Goal: Task Accomplishment & Management: Manage account settings

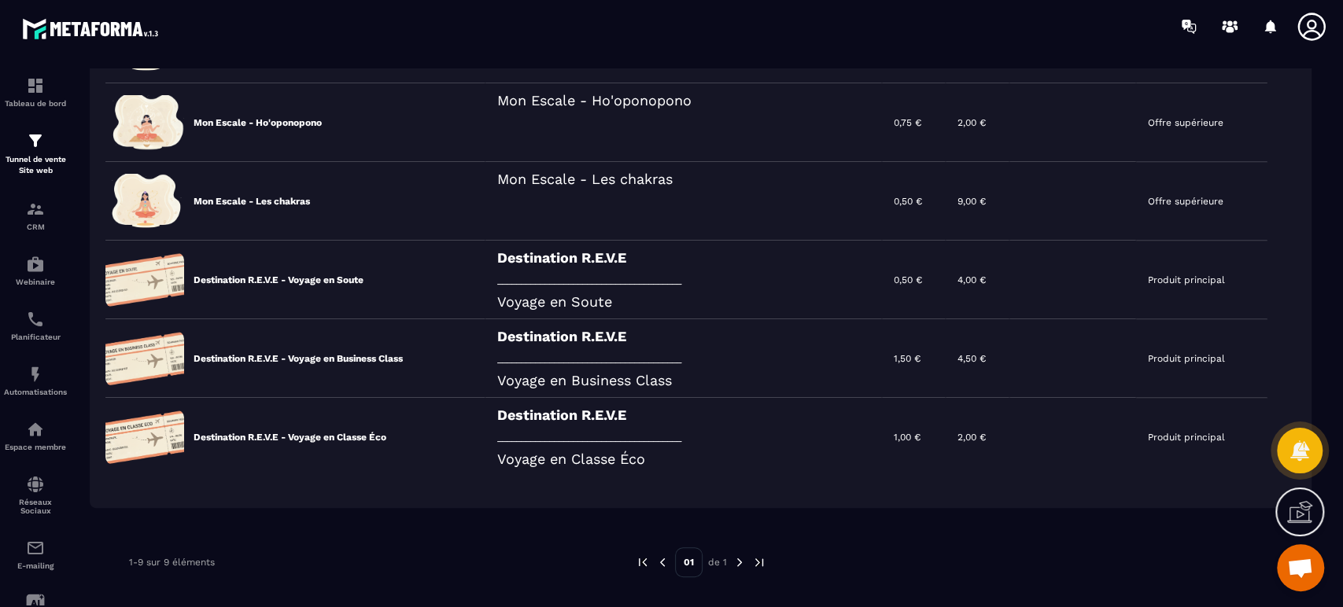
scroll to position [476, 0]
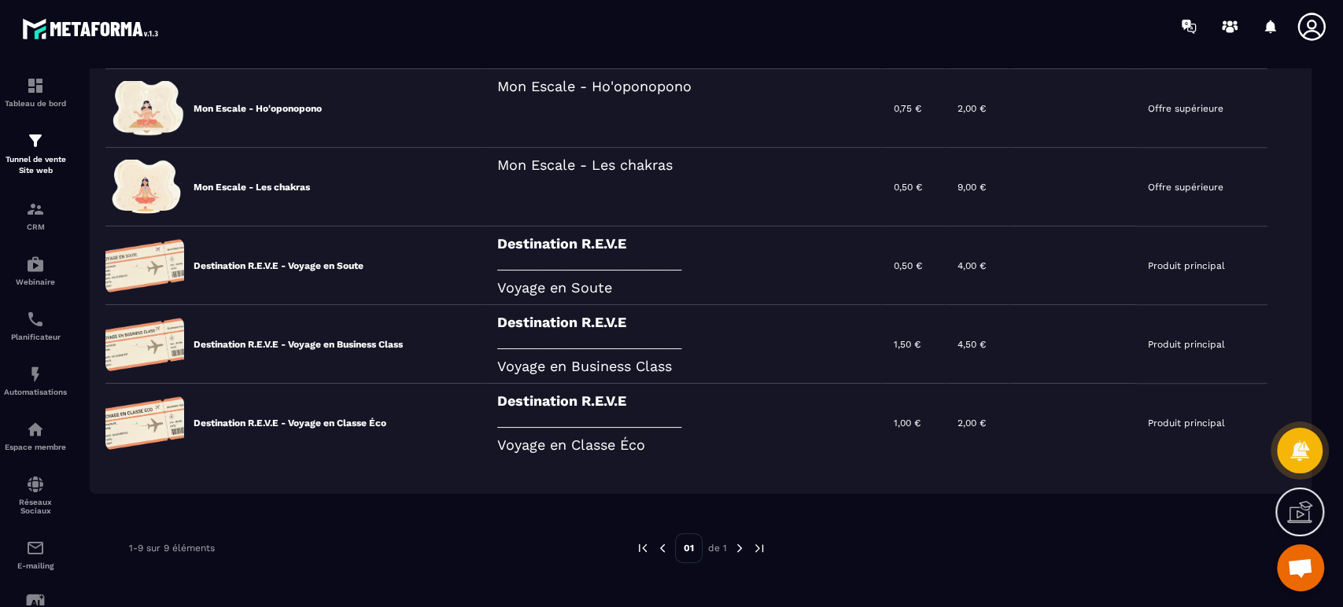
click at [0, 0] on icon at bounding box center [0, 0] width 0 height 0
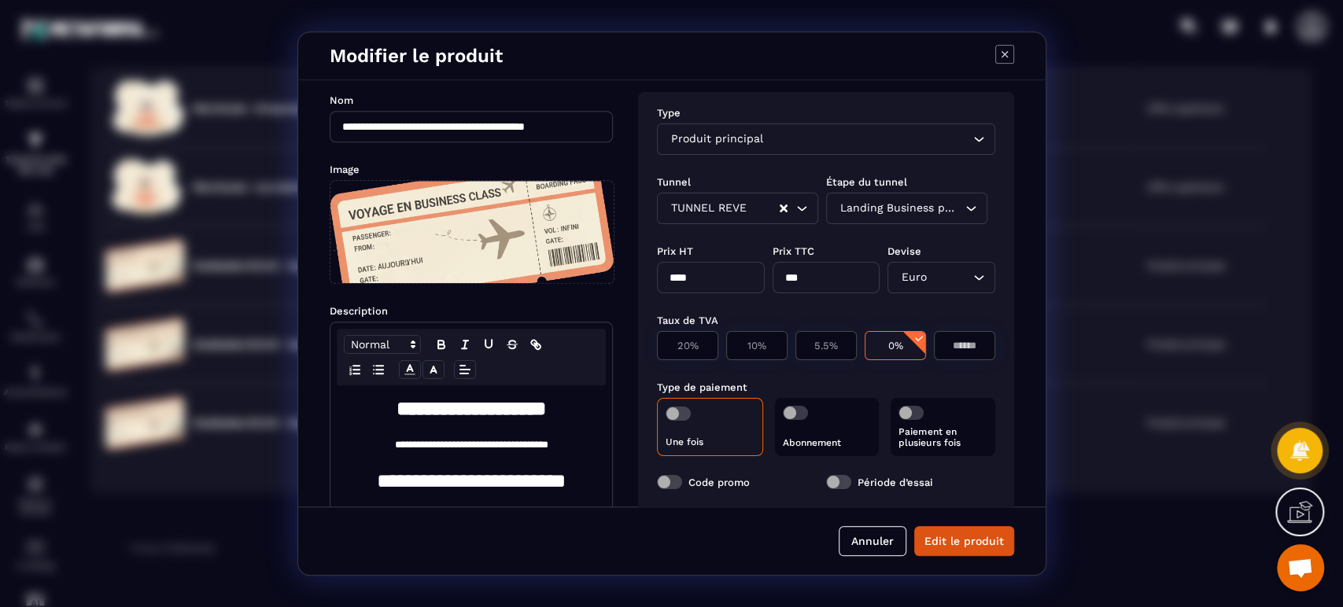
scroll to position [0, 0]
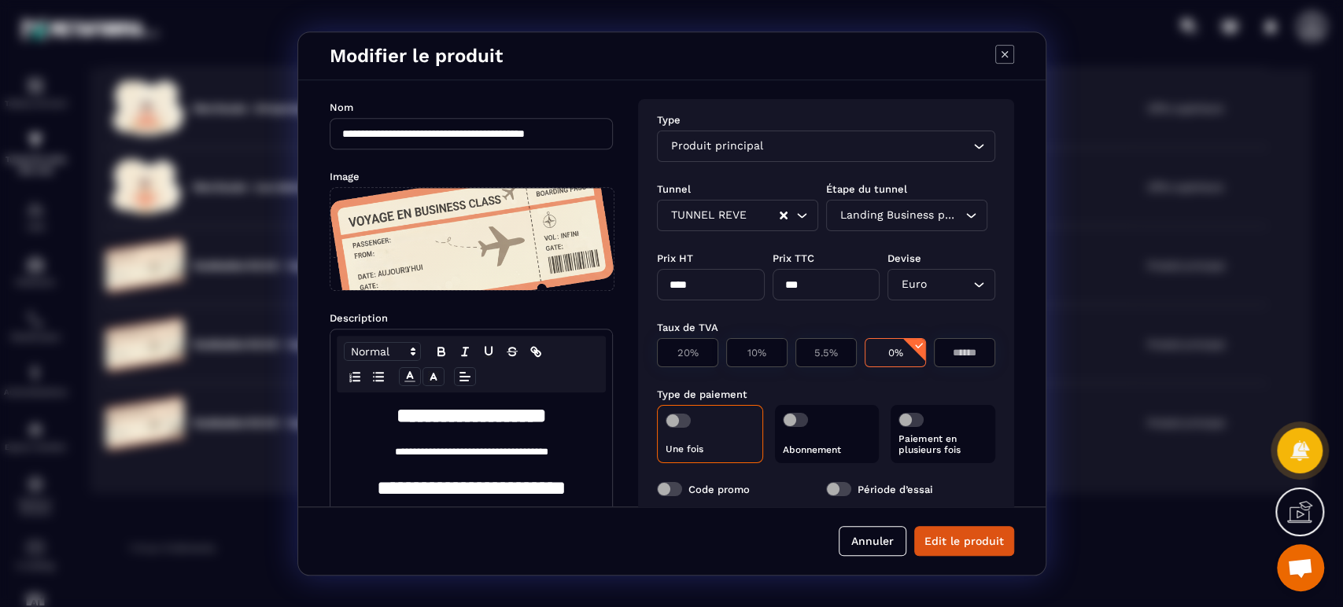
drag, startPoint x: 712, startPoint y: 278, endPoint x: 580, endPoint y: 270, distance: 132.4
click at [581, 270] on div "**********" at bounding box center [671, 293] width 747 height 426
type input "**"
click at [997, 551] on button "Edit le produit" at bounding box center [964, 541] width 100 height 30
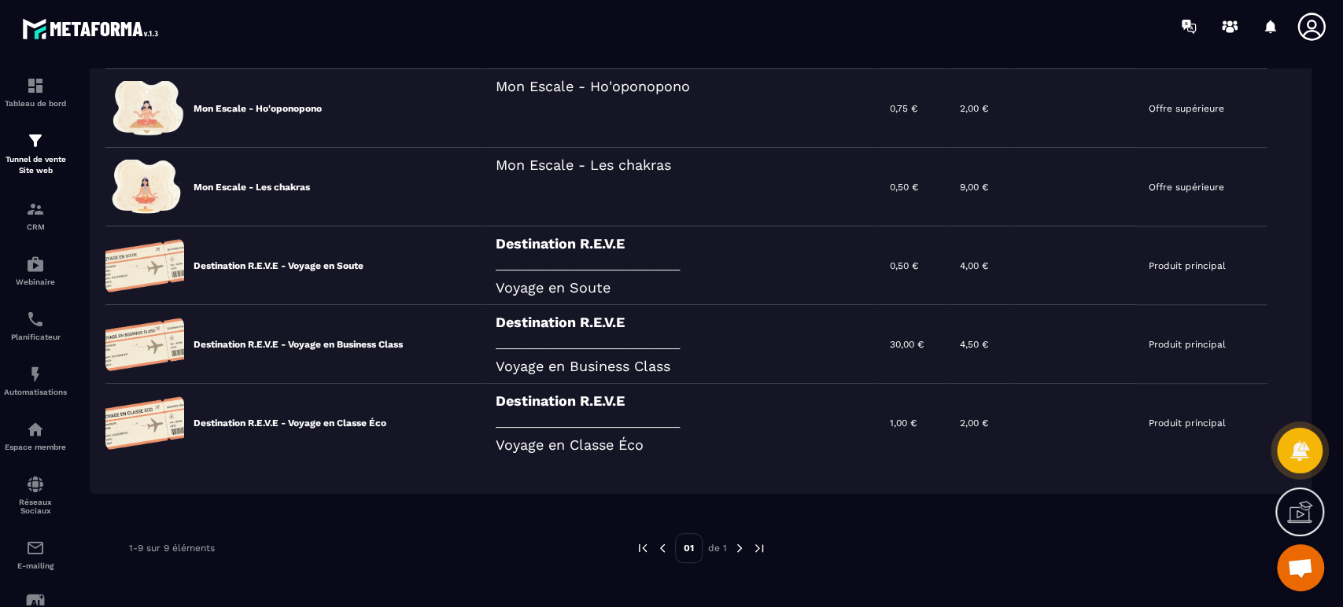
click at [523, 331] on div "Destination R.E.V.E _______________________________________ Voyage en Business …" at bounding box center [681, 344] width 394 height 79
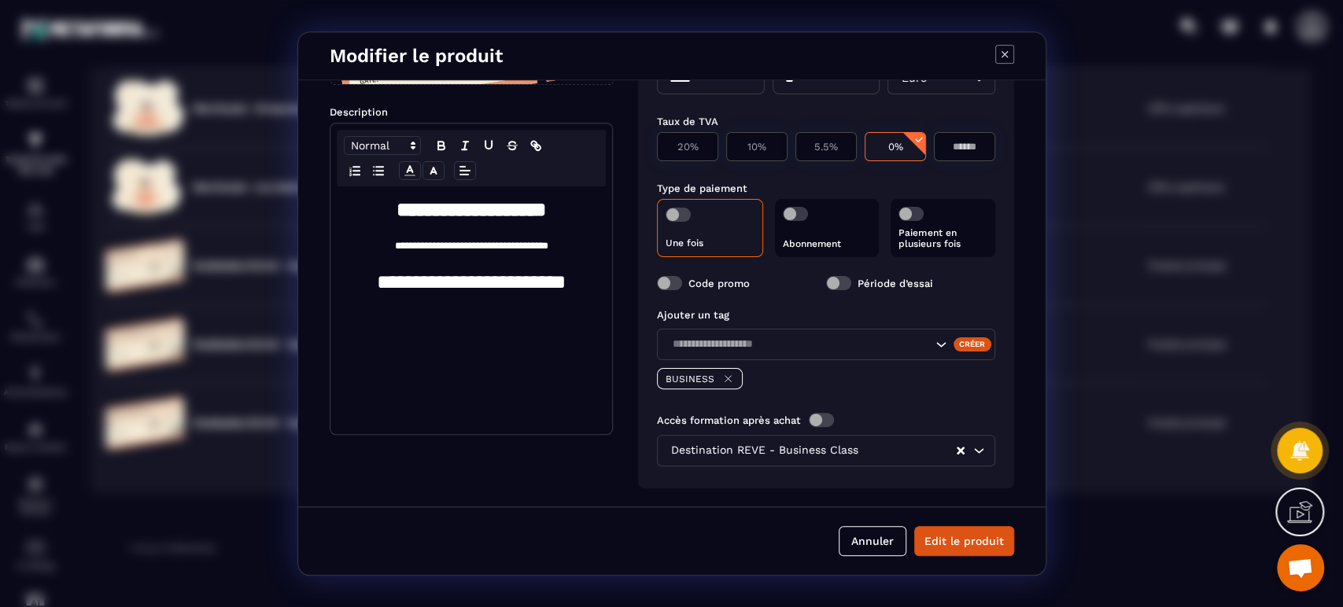
scroll to position [220, 0]
click at [931, 227] on p "Paiement en plusieurs fois" at bounding box center [942, 238] width 89 height 22
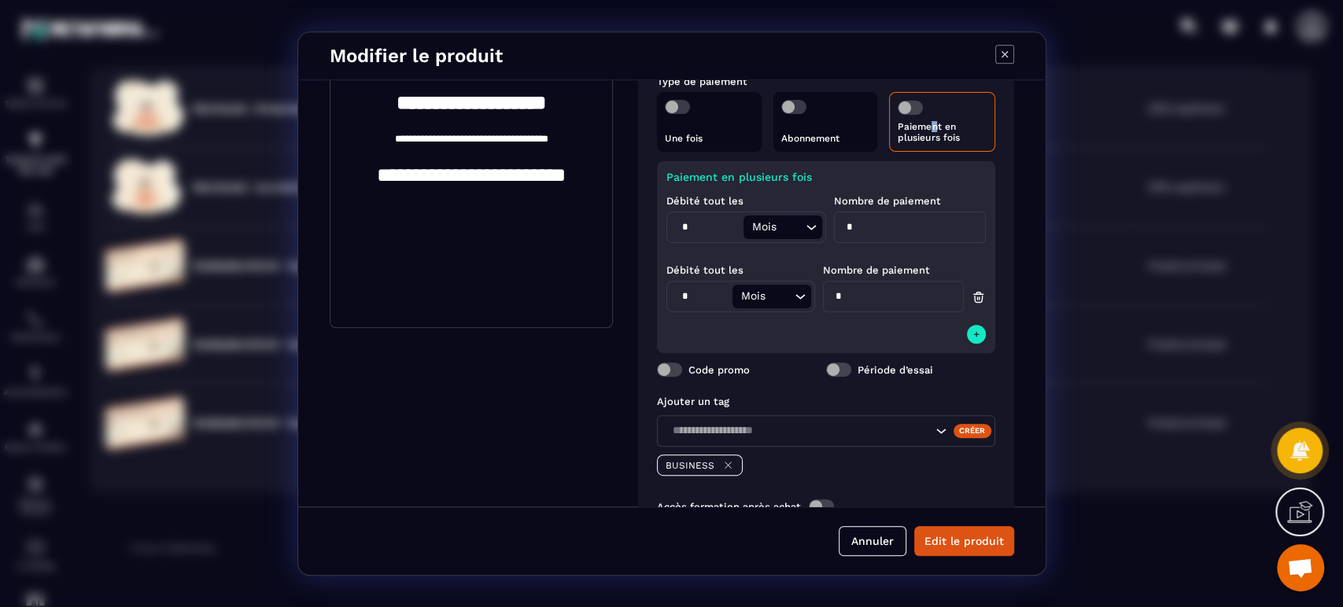
scroll to position [337, 0]
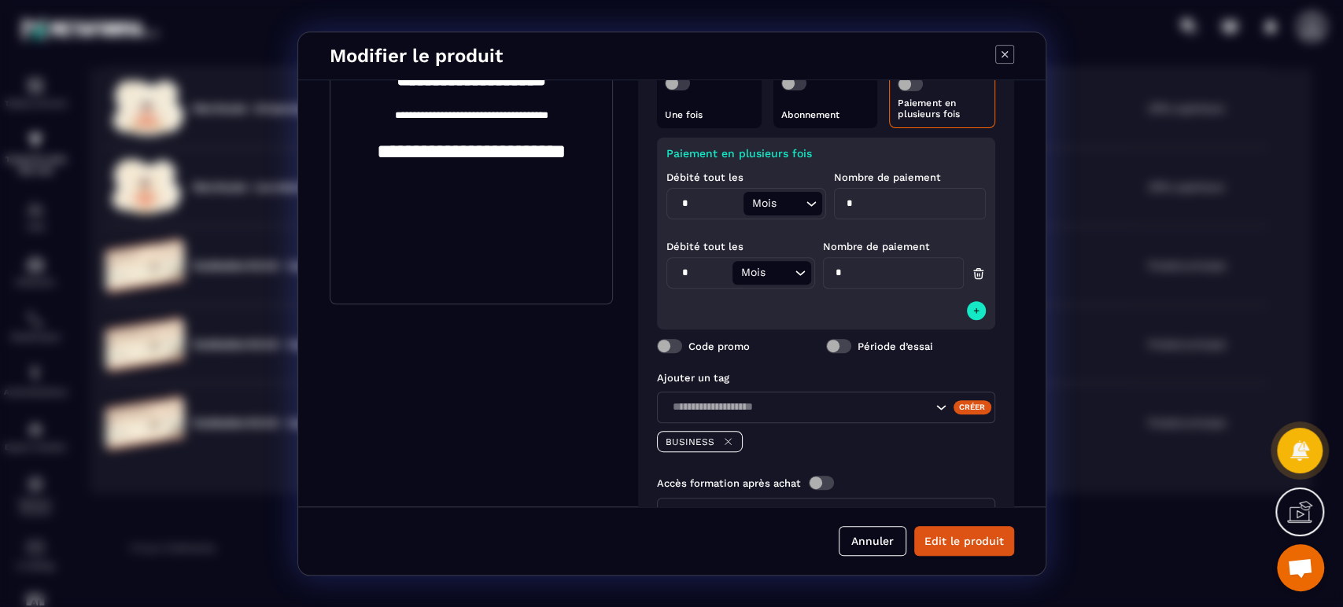
click at [789, 210] on input "Search for option" at bounding box center [791, 203] width 22 height 17
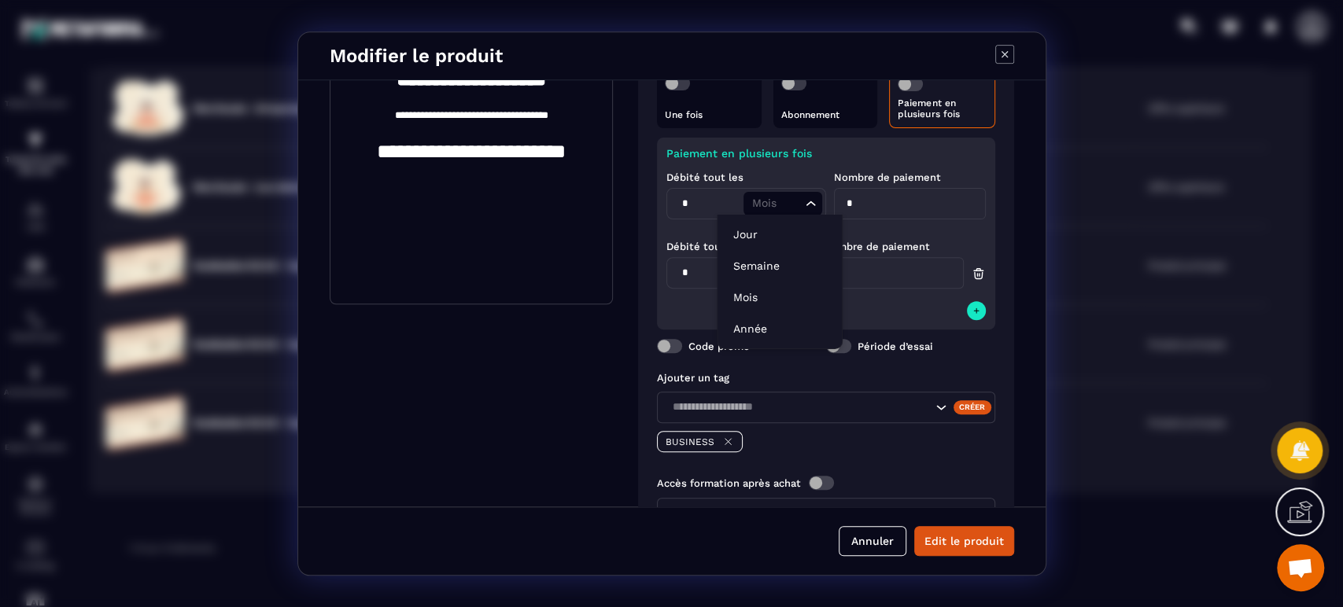
click at [791, 204] on input "Search for option" at bounding box center [774, 203] width 53 height 17
click at [901, 168] on div "Débité tout les * Mois Loading... Nombre de paiement *" at bounding box center [825, 194] width 319 height 69
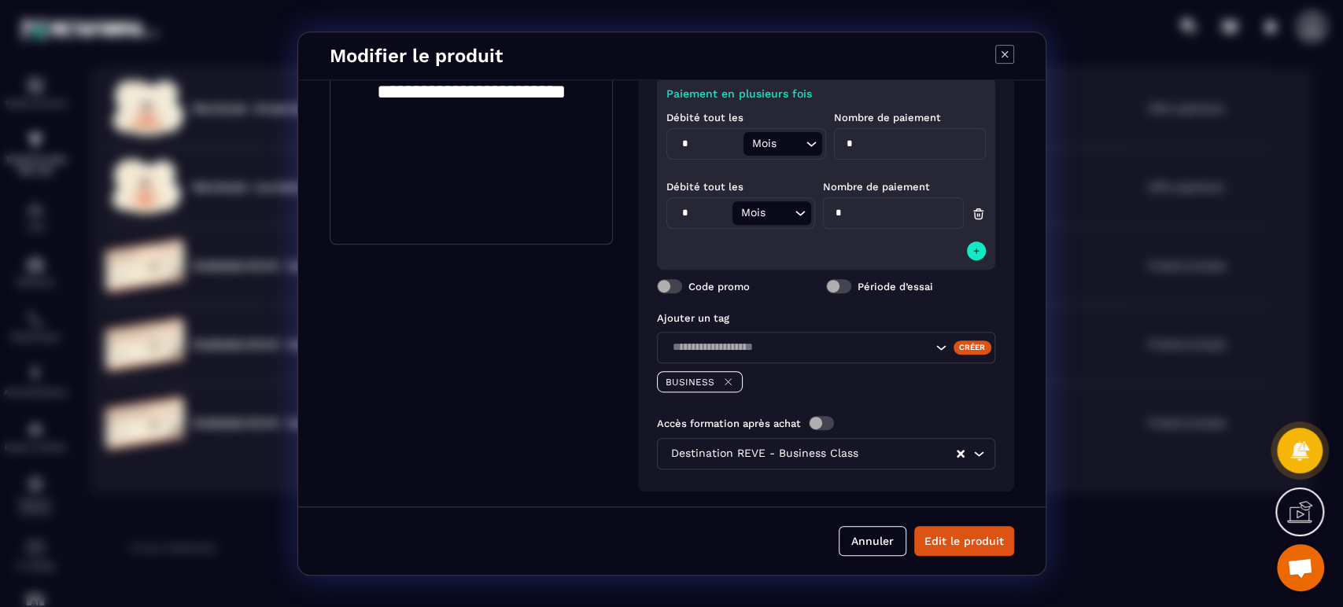
scroll to position [414, 0]
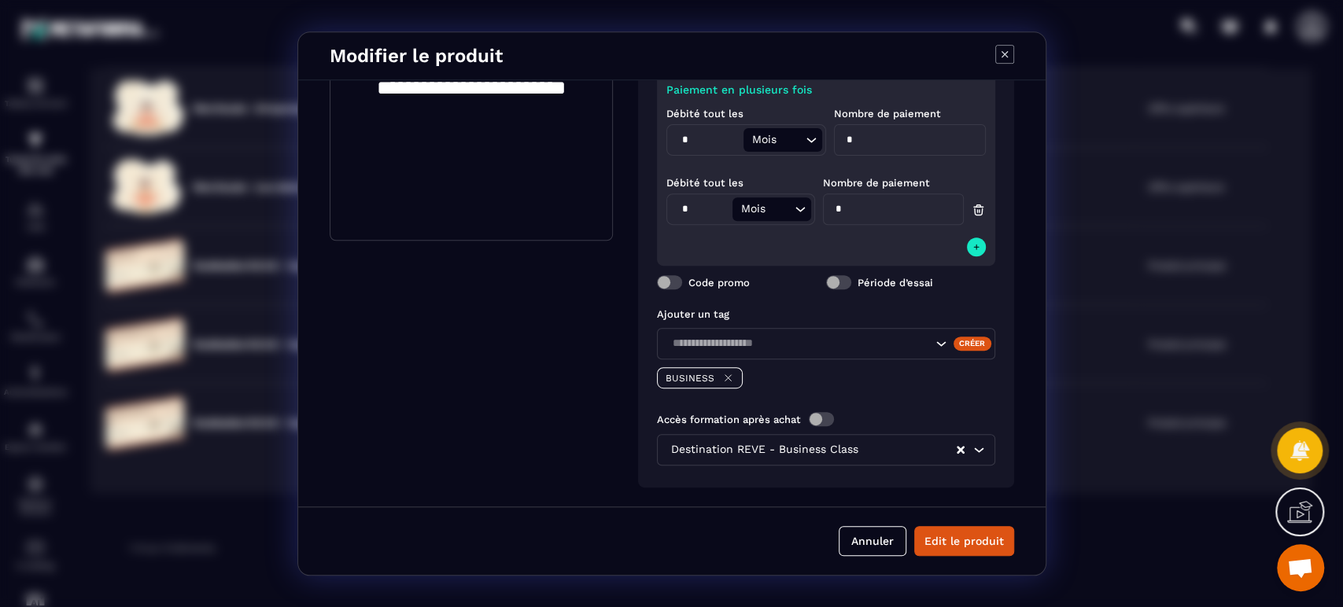
click at [966, 532] on button "Edit le produit" at bounding box center [964, 541] width 100 height 30
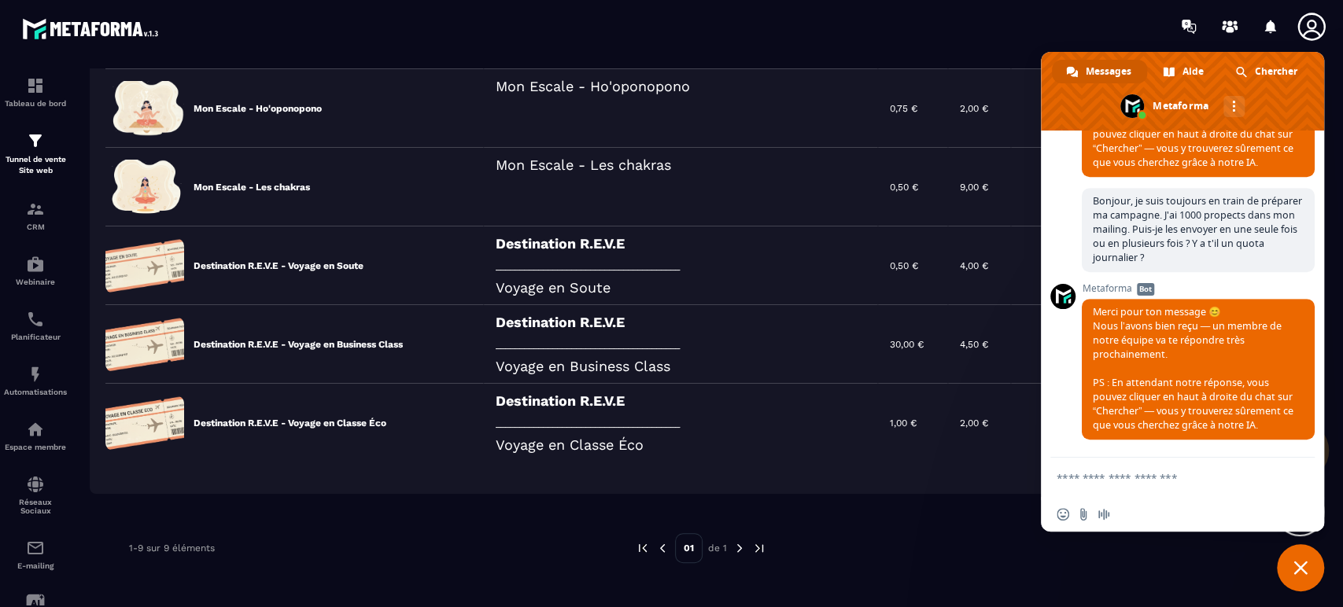
scroll to position [675, 0]
